Goal: Transaction & Acquisition: Purchase product/service

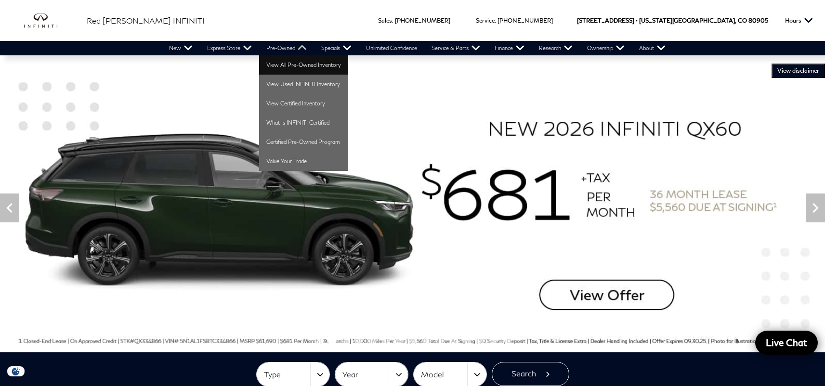
click at [295, 67] on link "View All Pre-Owned Inventory" at bounding box center [303, 64] width 89 height 19
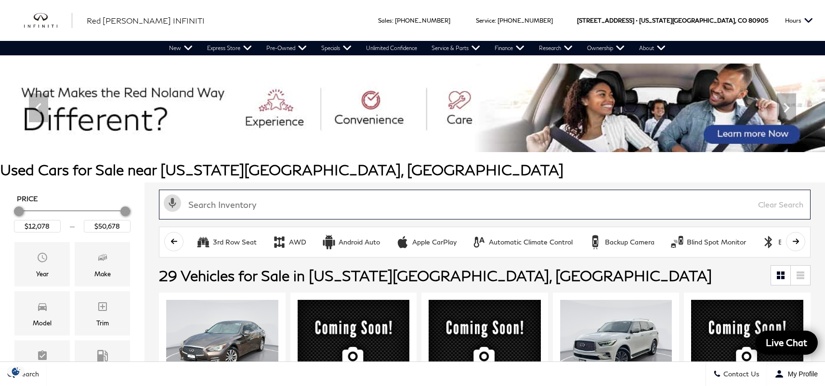
click at [380, 211] on input "text" at bounding box center [485, 205] width 652 height 30
type input "bmw]"
type input "$28,678"
type input "$39,378"
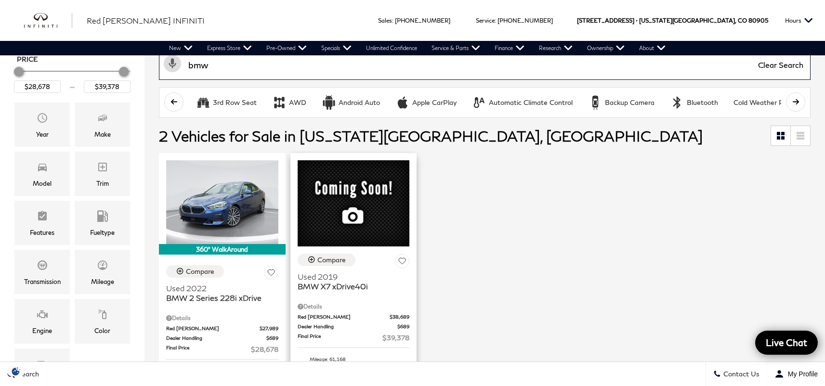
scroll to position [142, 0]
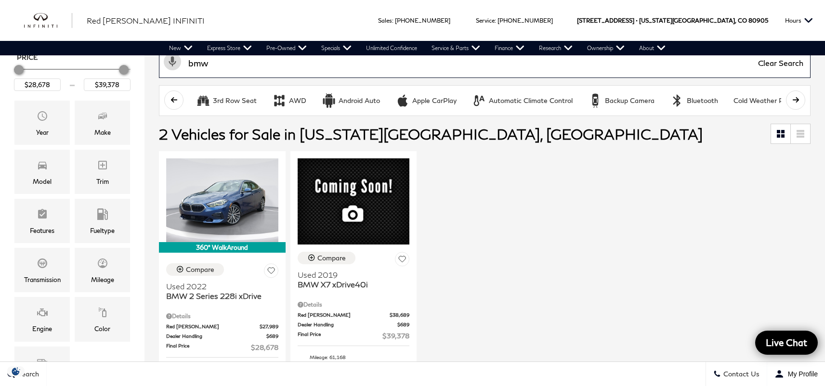
type input "bmw"
